Goal: Information Seeking & Learning: Understand process/instructions

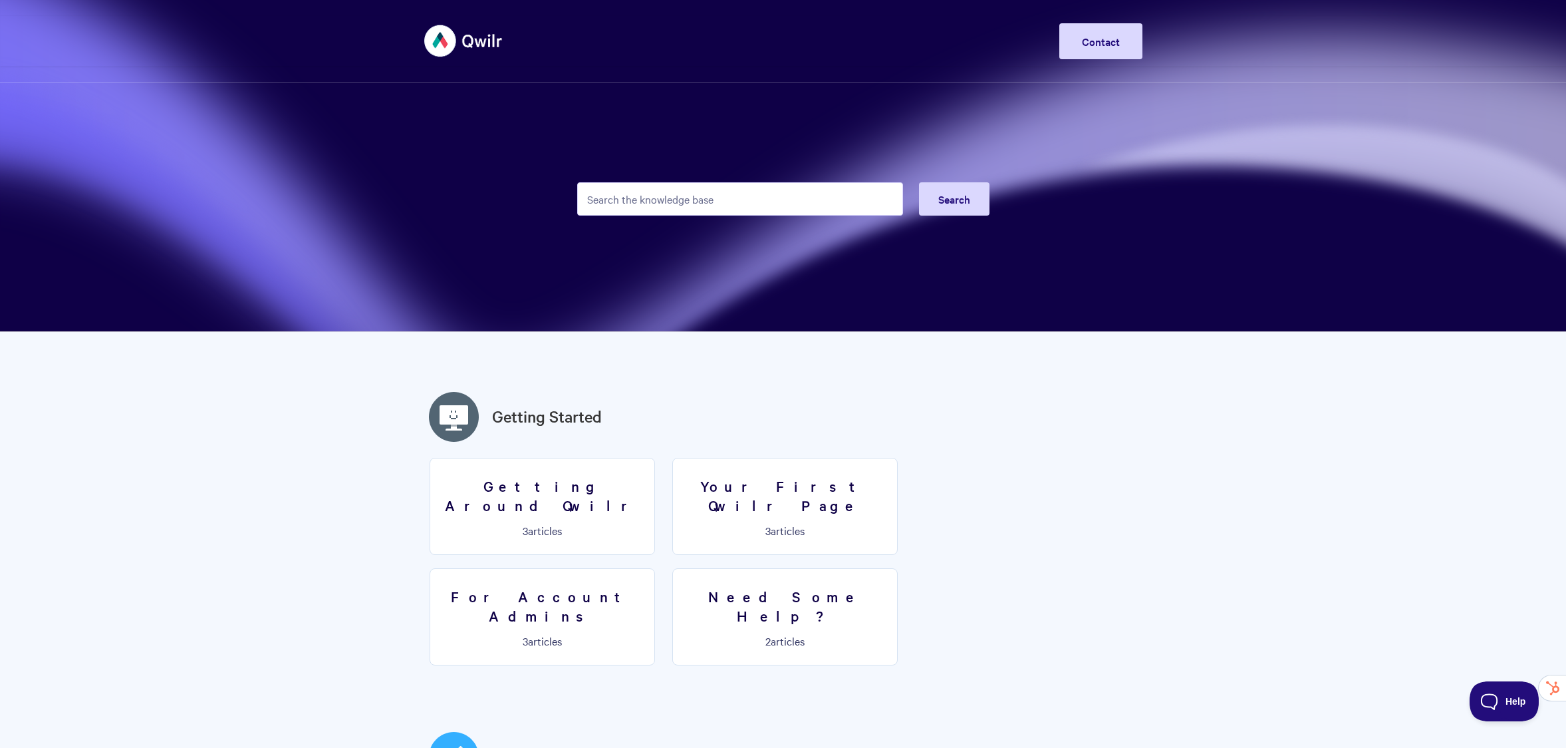
click at [718, 200] on input "Search the knowledge base" at bounding box center [740, 198] width 326 height 33
click at [682, 194] on input "Search the knowledge base" at bounding box center [740, 198] width 326 height 33
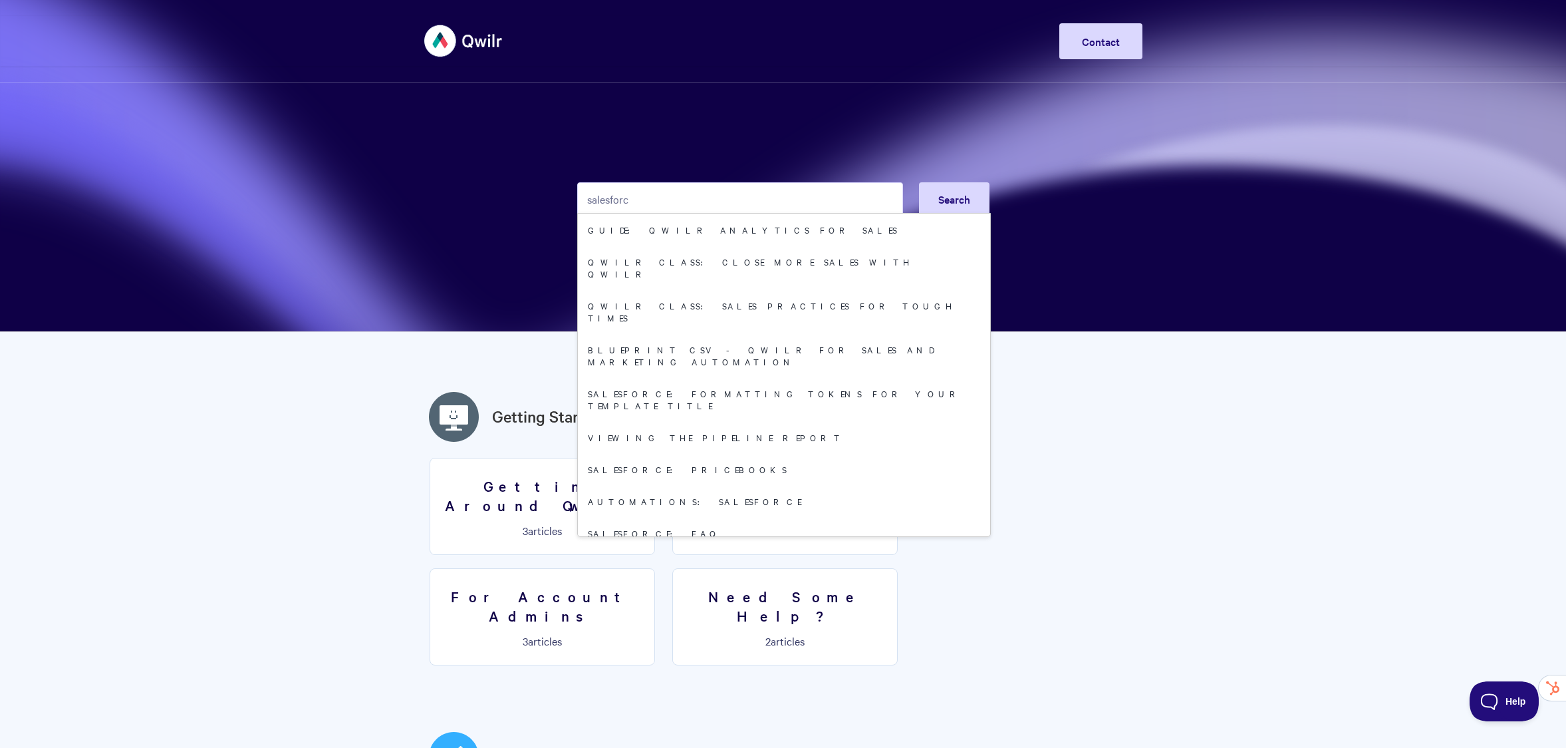
type input "salesforce"
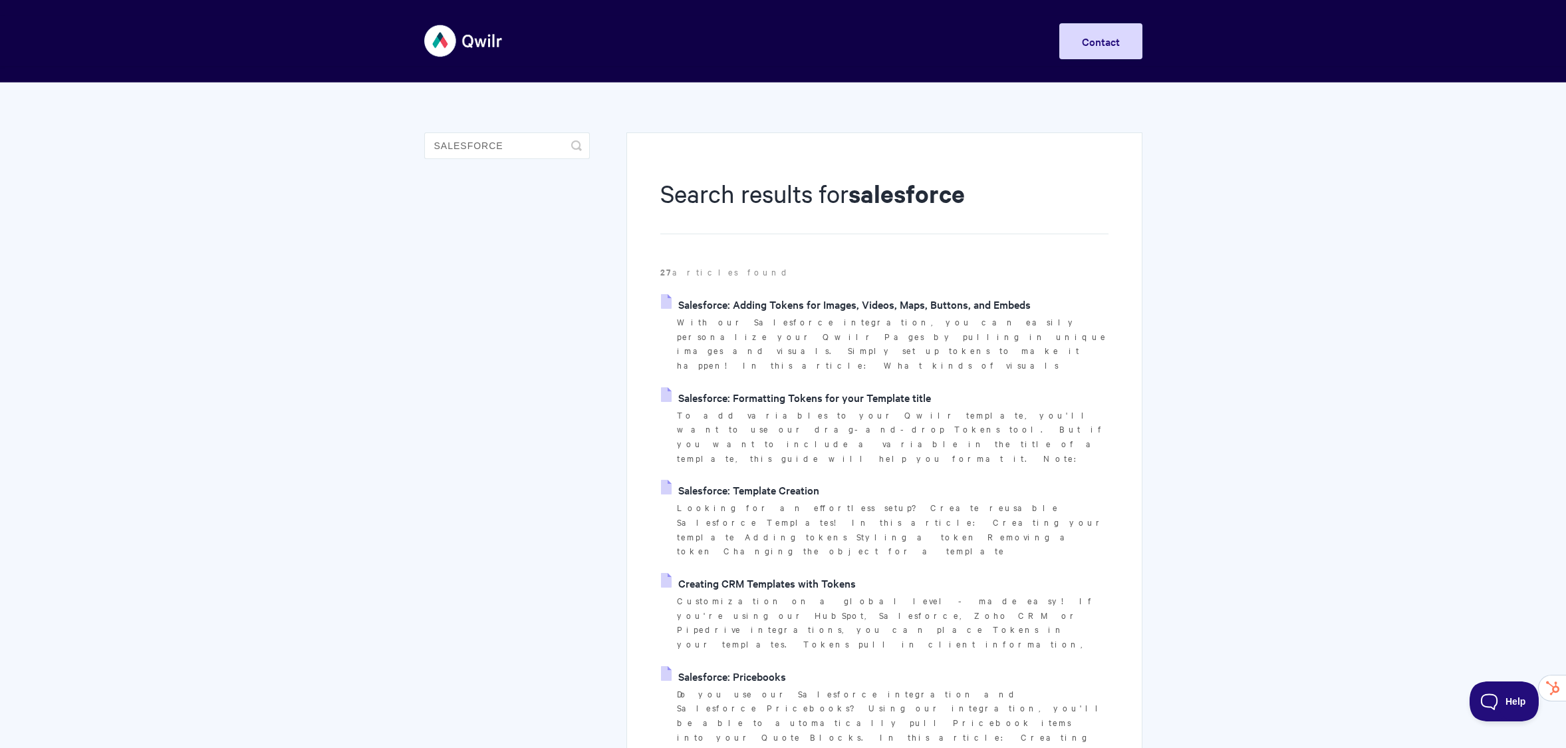
click at [527, 161] on aside "salesforce Toggle Search" at bounding box center [507, 155] width 166 height 47
click at [527, 155] on input "salesforce" at bounding box center [507, 145] width 166 height 27
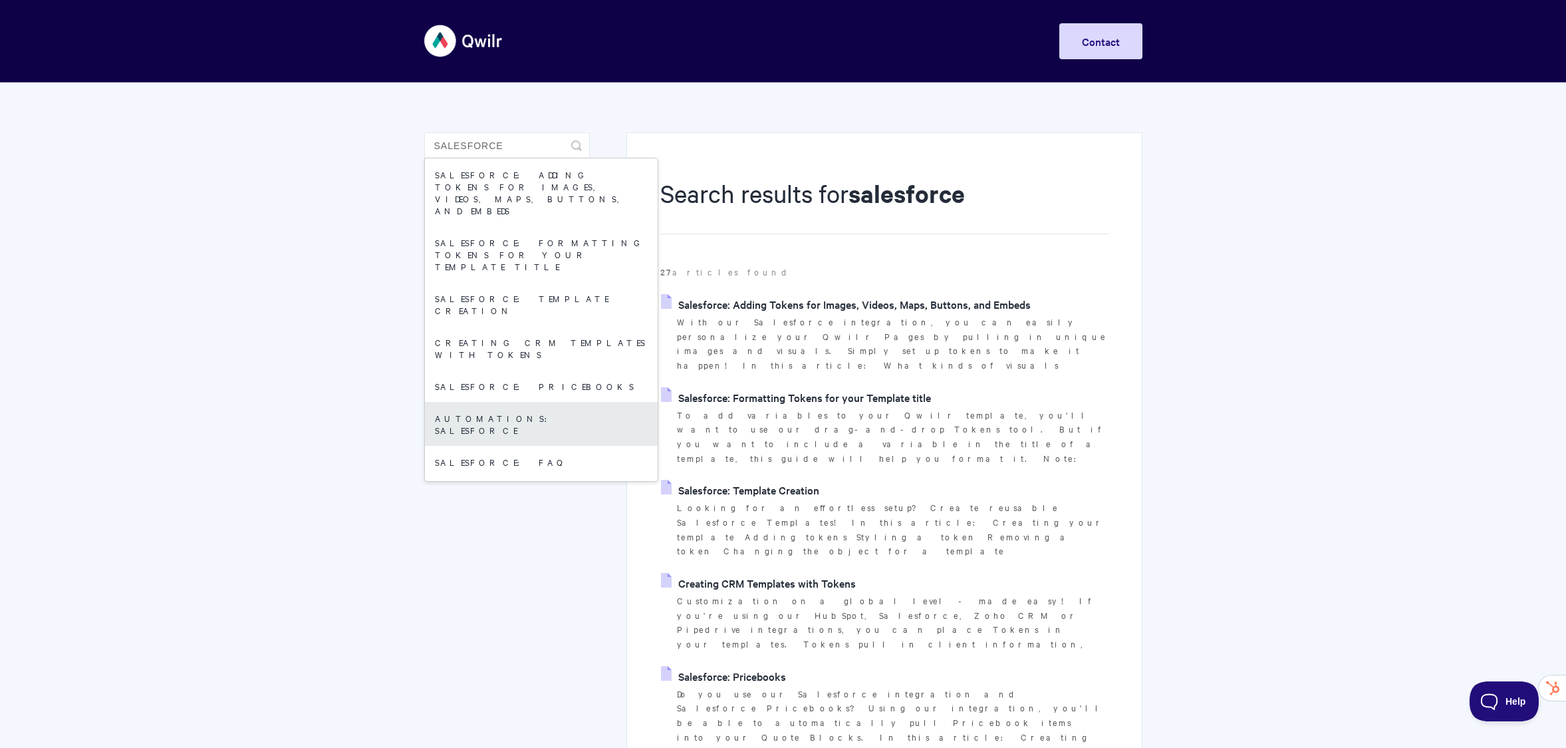
click at [542, 402] on link "Automations: Salesforce" at bounding box center [541, 424] width 233 height 44
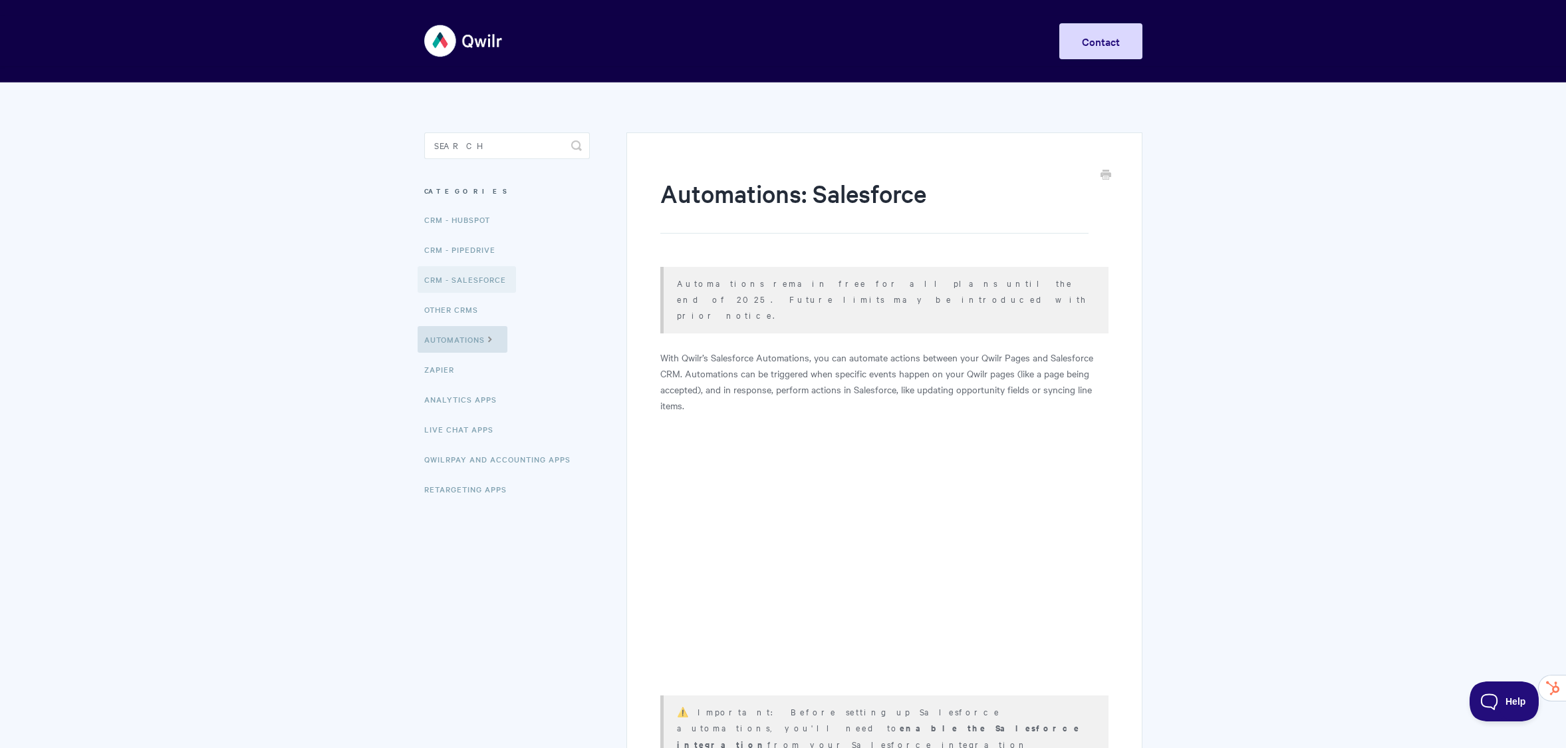
click at [470, 283] on link "CRM - Salesforce" at bounding box center [467, 279] width 98 height 27
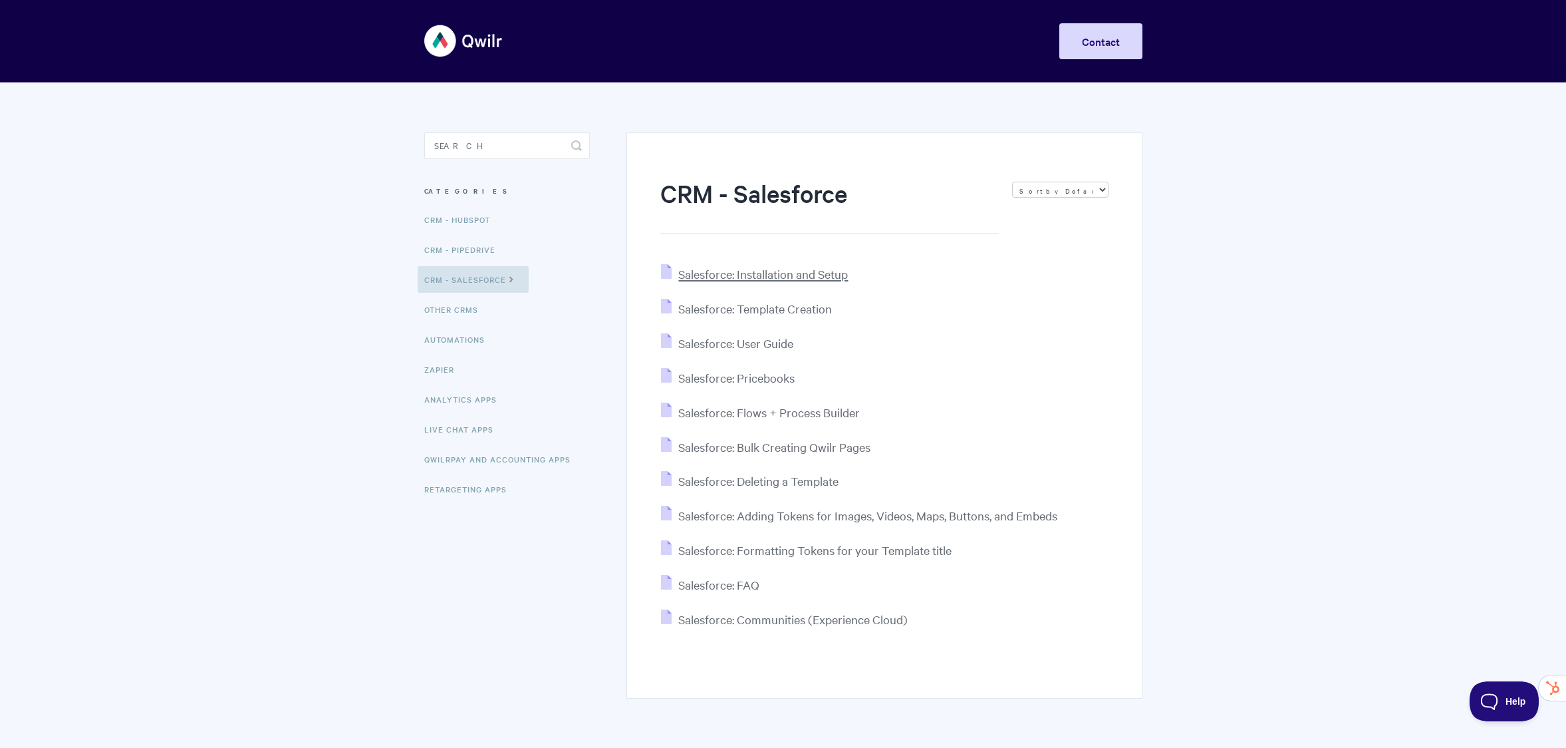
click at [733, 273] on span "Salesforce: Installation and Setup" at bounding box center [763, 273] width 170 height 15
